Goal: Task Accomplishment & Management: Use online tool/utility

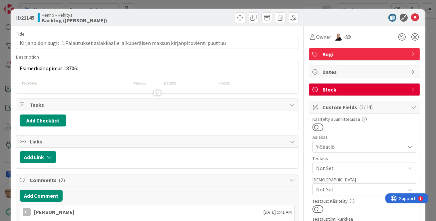
click at [156, 93] on div at bounding box center [157, 92] width 7 height 5
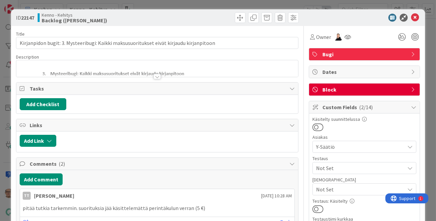
click at [154, 77] on div at bounding box center [157, 76] width 7 height 5
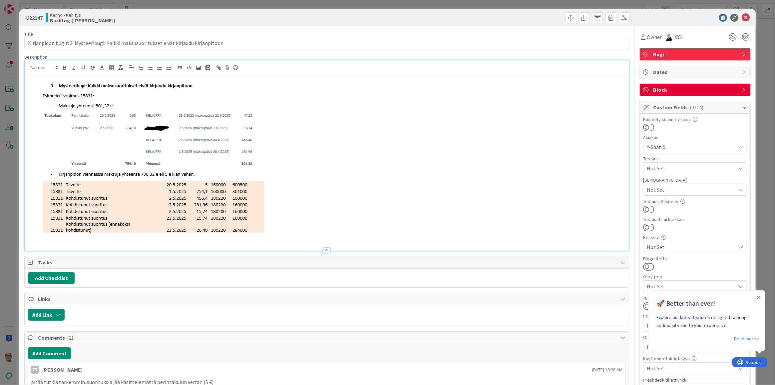
scroll to position [91, 0]
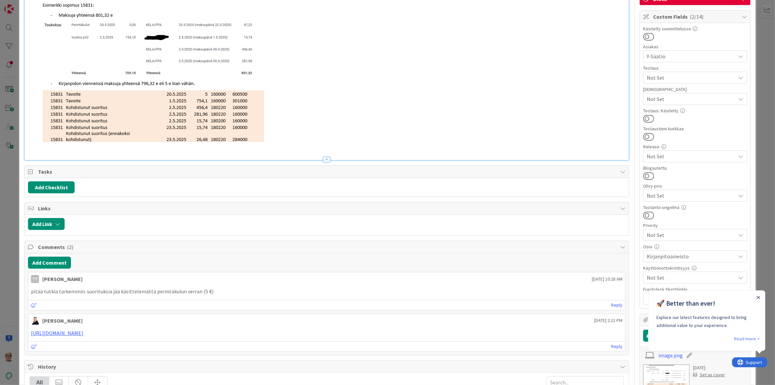
click at [436, 221] on icon "Close Announcement" at bounding box center [758, 296] width 3 height 3
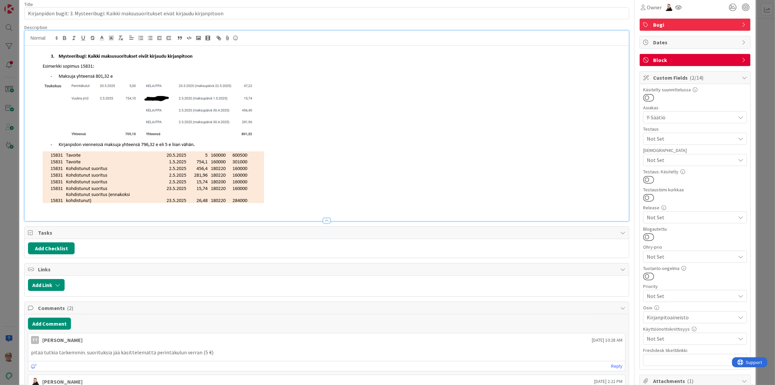
scroll to position [0, 0]
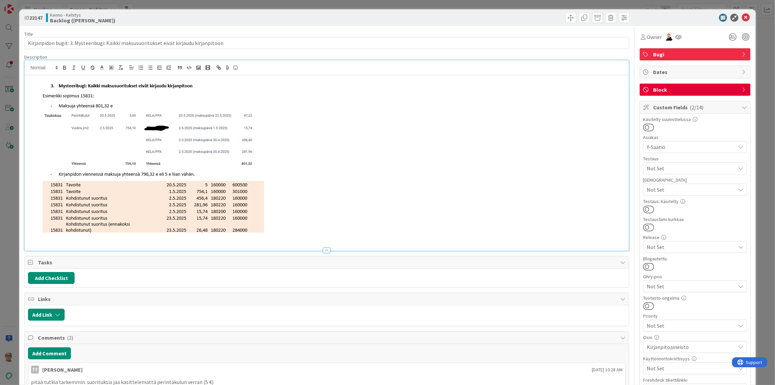
click at [284, 221] on p at bounding box center [326, 160] width 597 height 167
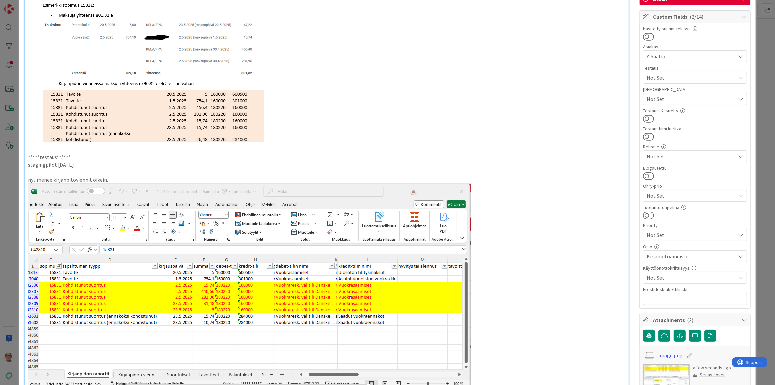
scroll to position [151, 0]
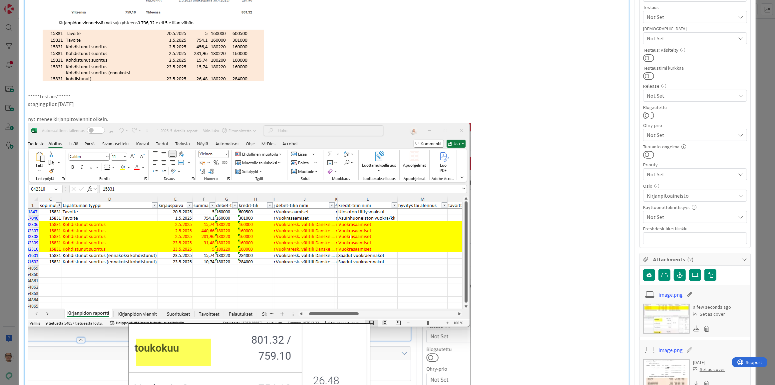
click at [118, 119] on p "nyt menee kirjanpitoviennit oikein." at bounding box center [326, 119] width 597 height 8
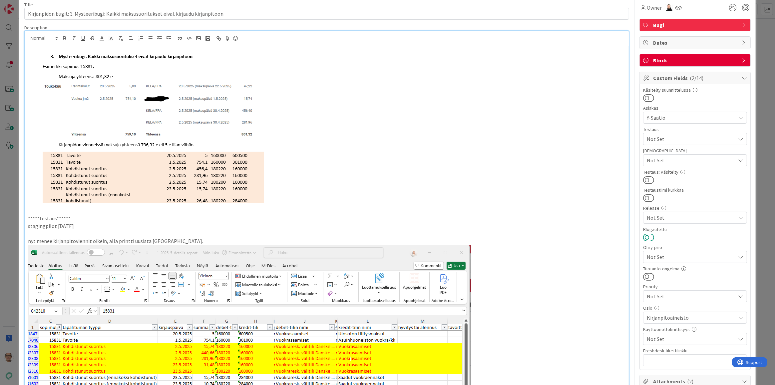
scroll to position [0, 0]
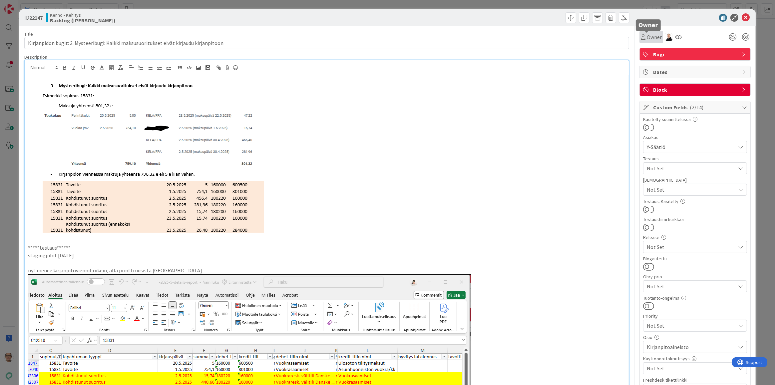
click at [436, 36] on span "Owner" at bounding box center [654, 37] width 15 height 8
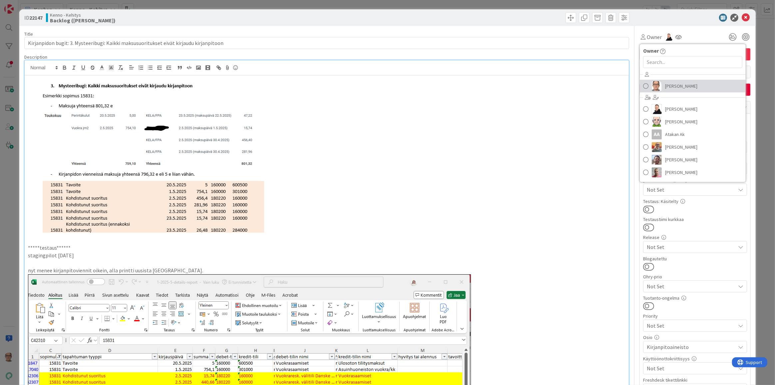
click at [436, 83] on span "[PERSON_NAME]" at bounding box center [681, 86] width 32 height 10
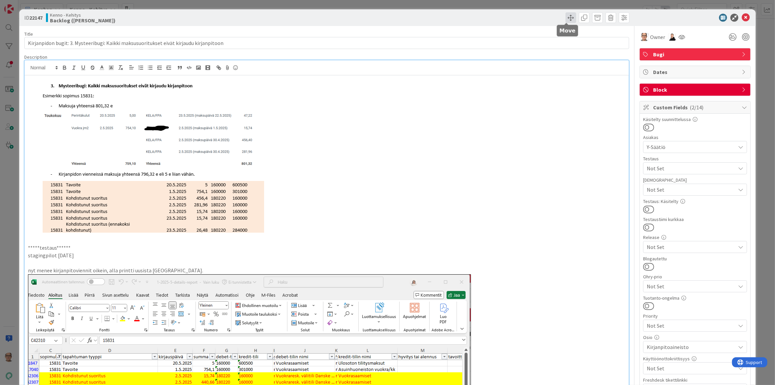
click at [436, 19] on span at bounding box center [570, 17] width 11 height 11
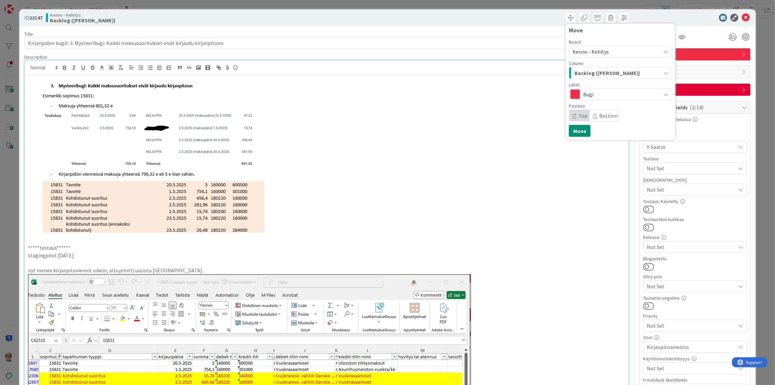
click at [436, 52] on span "Kenno - Kehitys" at bounding box center [590, 51] width 36 height 7
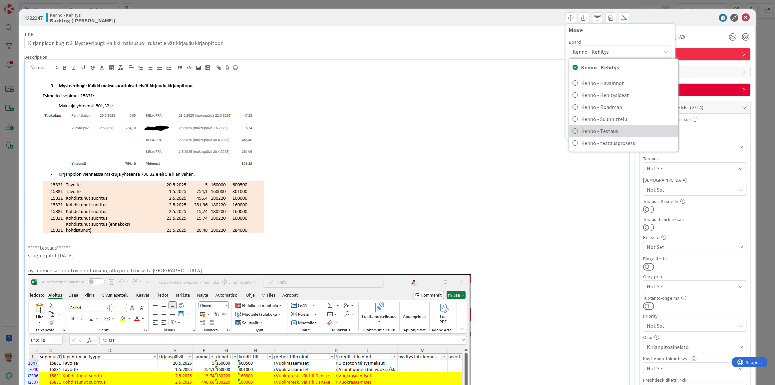
click at [436, 129] on span "Kenno - Testaus" at bounding box center [628, 131] width 94 height 10
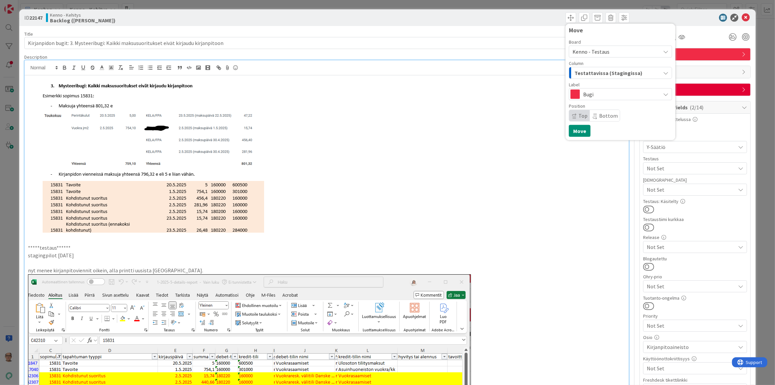
click at [436, 72] on span "Testattavissa (Stagingissa)" at bounding box center [608, 73] width 68 height 9
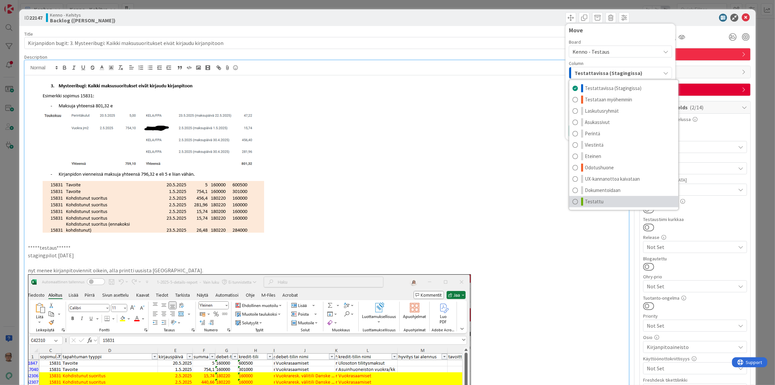
click at [436, 203] on span at bounding box center [574, 201] width 5 height 8
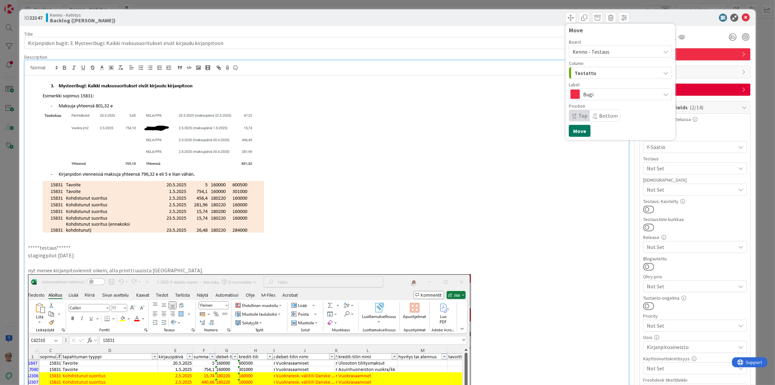
click at [436, 129] on button "Move" at bounding box center [580, 131] width 22 height 12
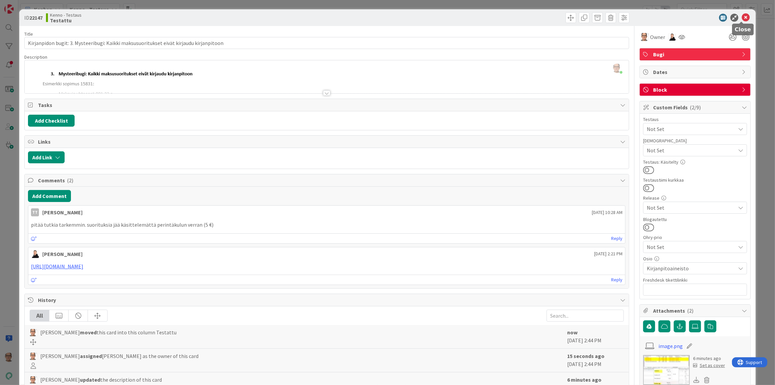
click at [436, 16] on icon at bounding box center [746, 18] width 8 height 8
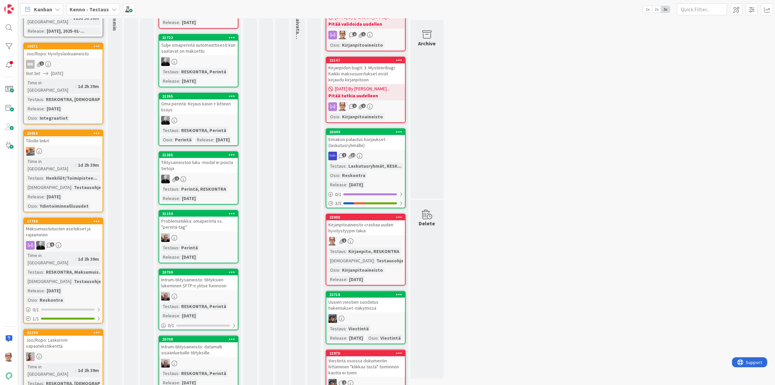
scroll to position [212, 0]
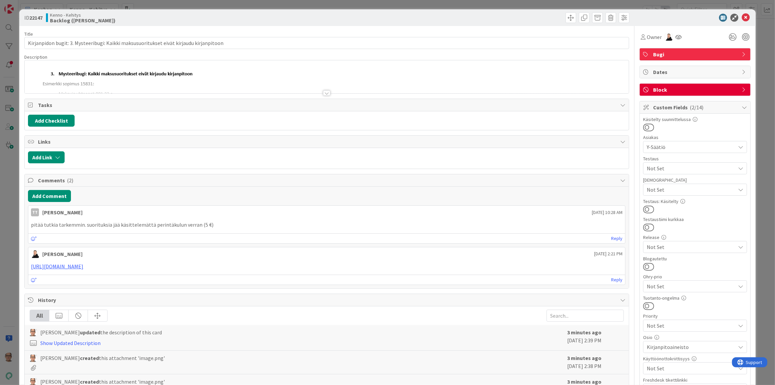
click at [325, 93] on div at bounding box center [326, 92] width 7 height 5
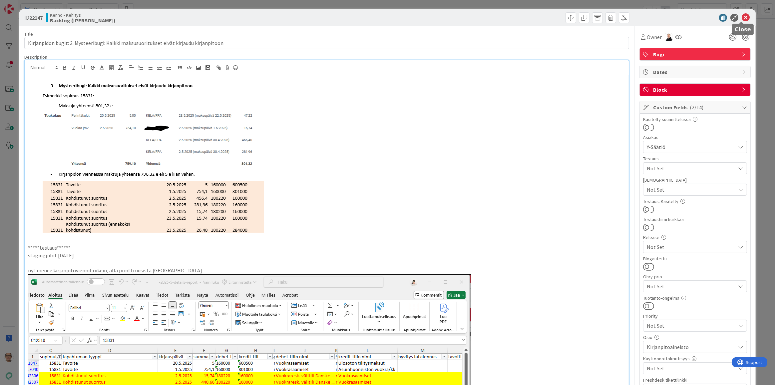
click at [742, 17] on icon at bounding box center [746, 18] width 8 height 8
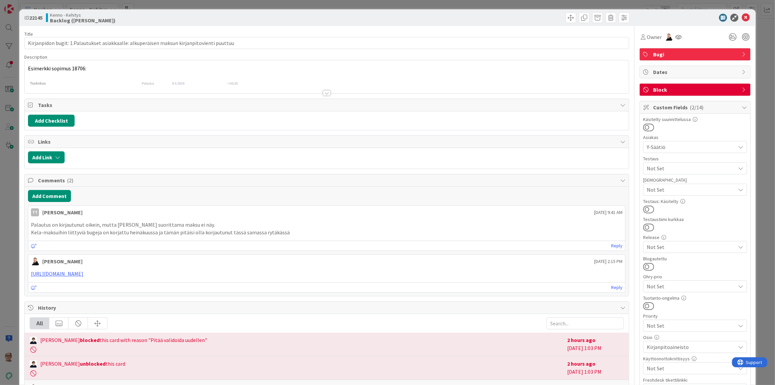
click at [324, 92] on div at bounding box center [326, 92] width 7 height 5
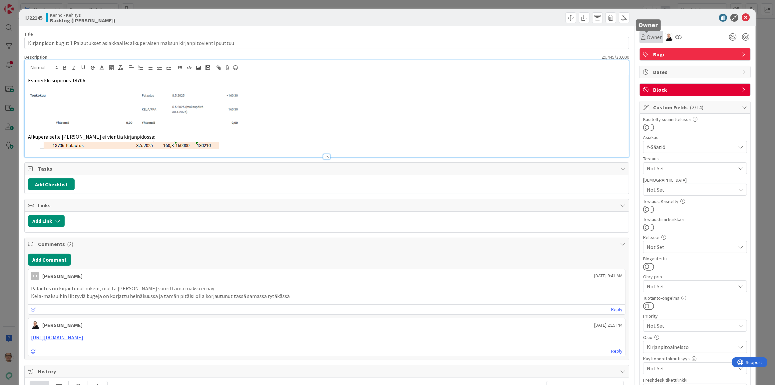
click at [648, 36] on span "Owner" at bounding box center [654, 37] width 15 height 8
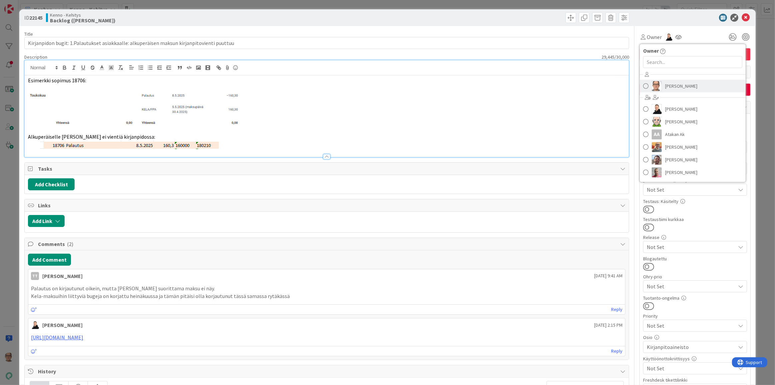
click at [672, 91] on link "[PERSON_NAME]" at bounding box center [693, 86] width 106 height 13
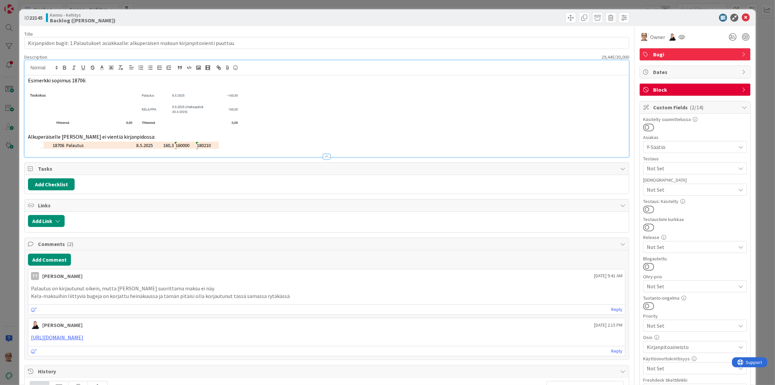
click at [283, 148] on p at bounding box center [326, 146] width 597 height 10
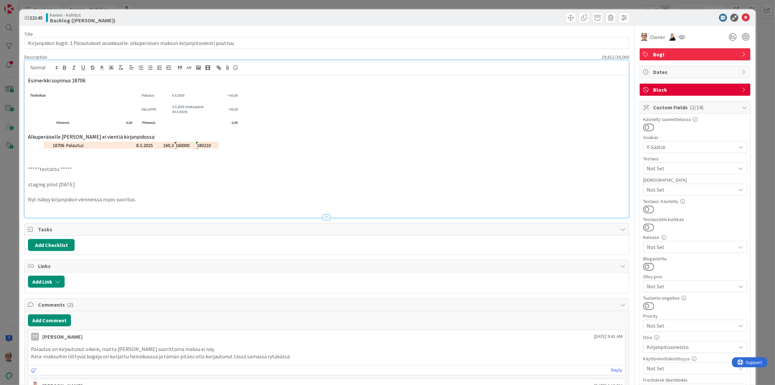
click at [151, 202] on p "Nyt näkyy kirjanpidon vienneissä myös suoritus." at bounding box center [326, 199] width 597 height 8
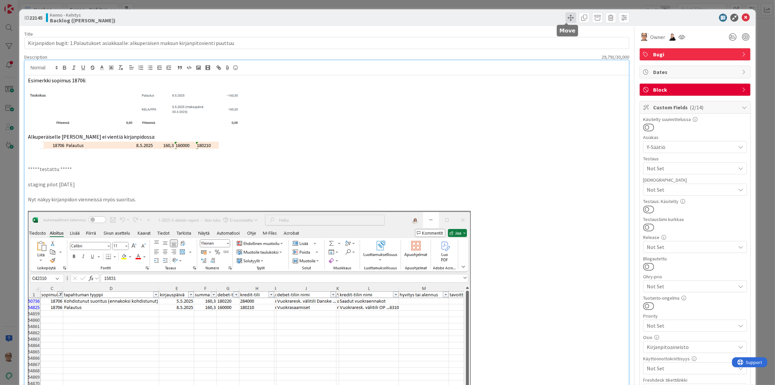
click at [566, 17] on span at bounding box center [570, 17] width 11 height 11
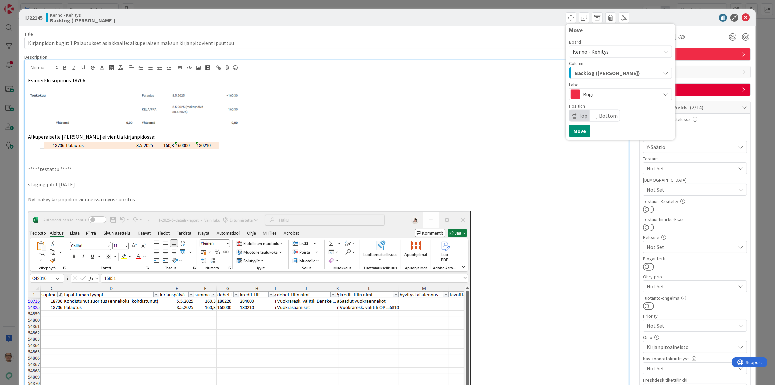
click at [581, 51] on span "Kenno - Kehitys" at bounding box center [590, 51] width 36 height 7
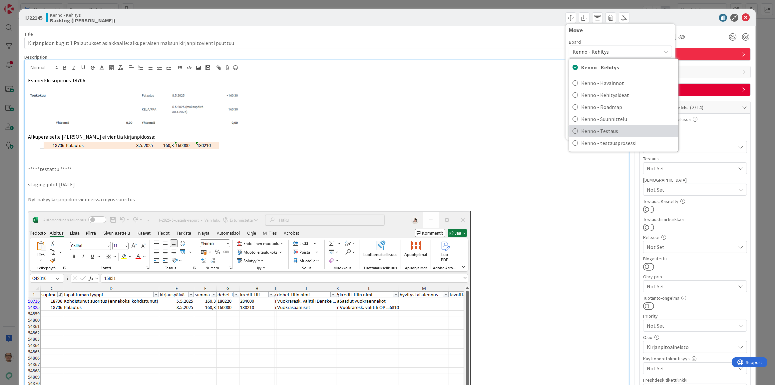
click at [592, 130] on span "Kenno - Testaus" at bounding box center [628, 131] width 94 height 10
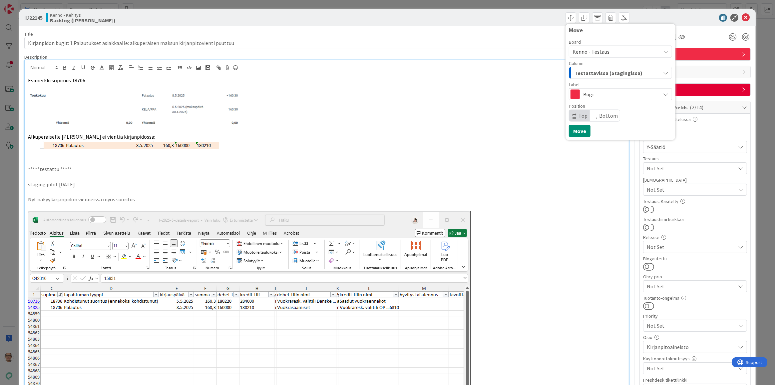
click at [582, 71] on span "Testattavissa (Stagingissa)" at bounding box center [608, 73] width 68 height 9
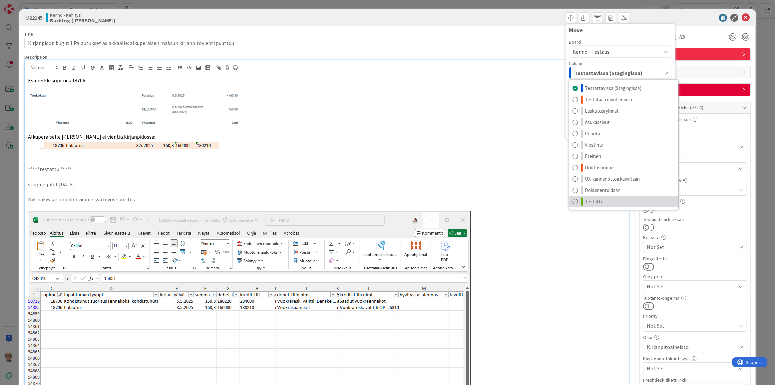
click at [585, 200] on span "Testattu" at bounding box center [594, 201] width 19 height 8
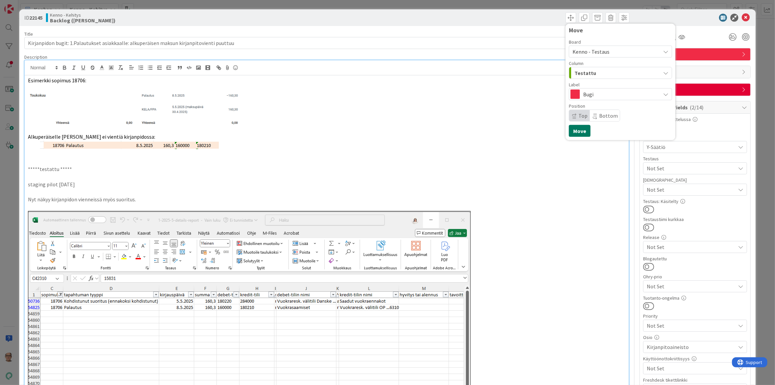
click at [572, 130] on button "Move" at bounding box center [580, 131] width 22 height 12
